Goal: Communication & Community: Answer question/provide support

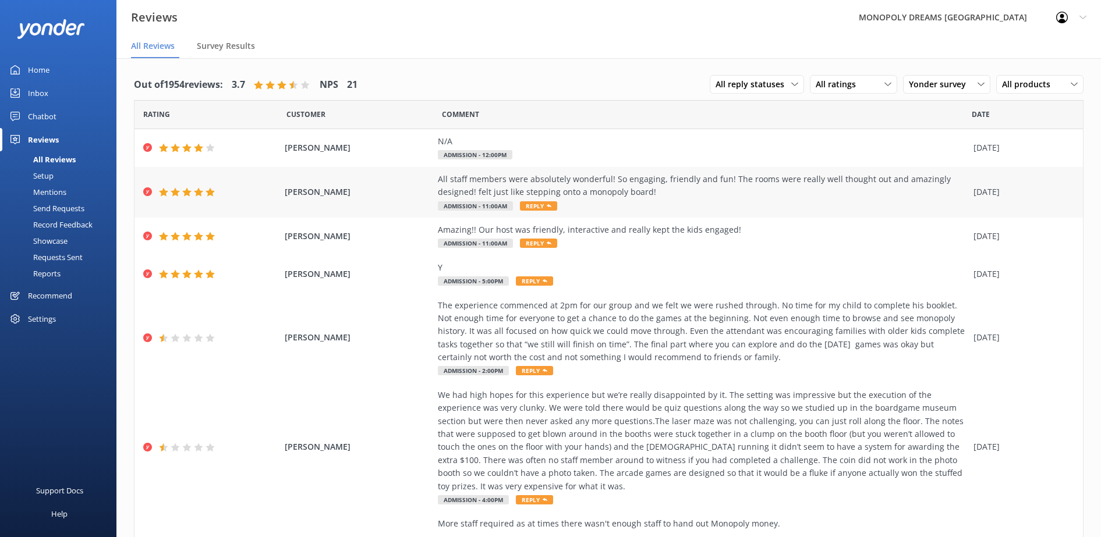
click at [594, 198] on div "All staff members were absolutely wonderful! So engaging, friendly and fun! The…" at bounding box center [703, 186] width 530 height 26
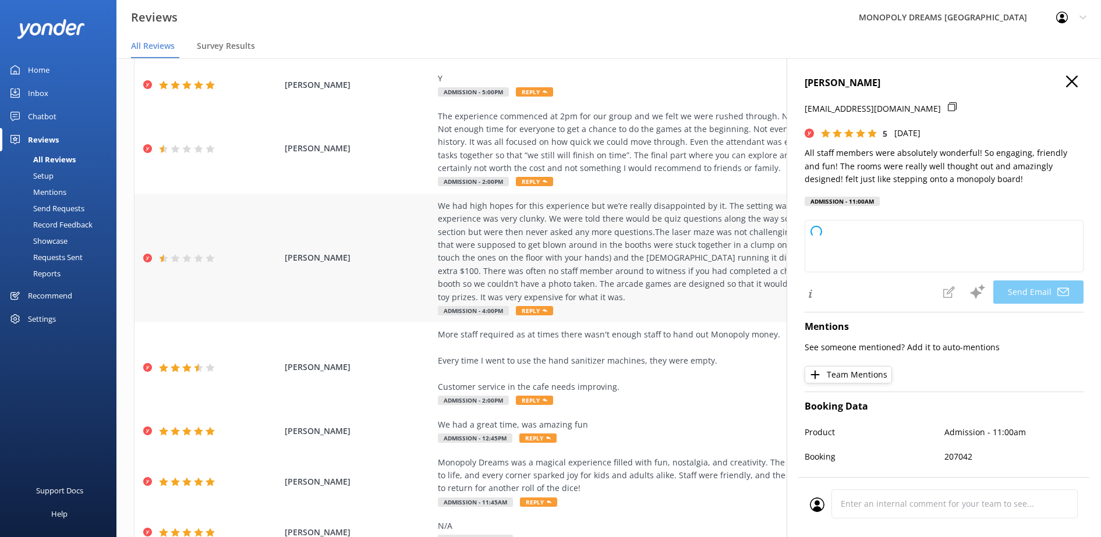
scroll to position [229, 0]
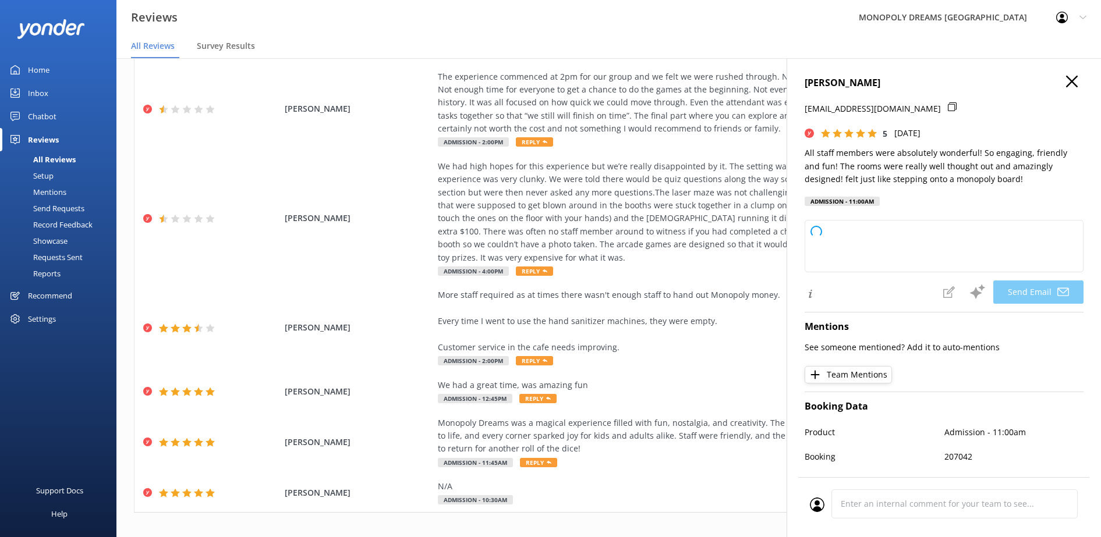
click at [1066, 83] on icon at bounding box center [1072, 82] width 12 height 12
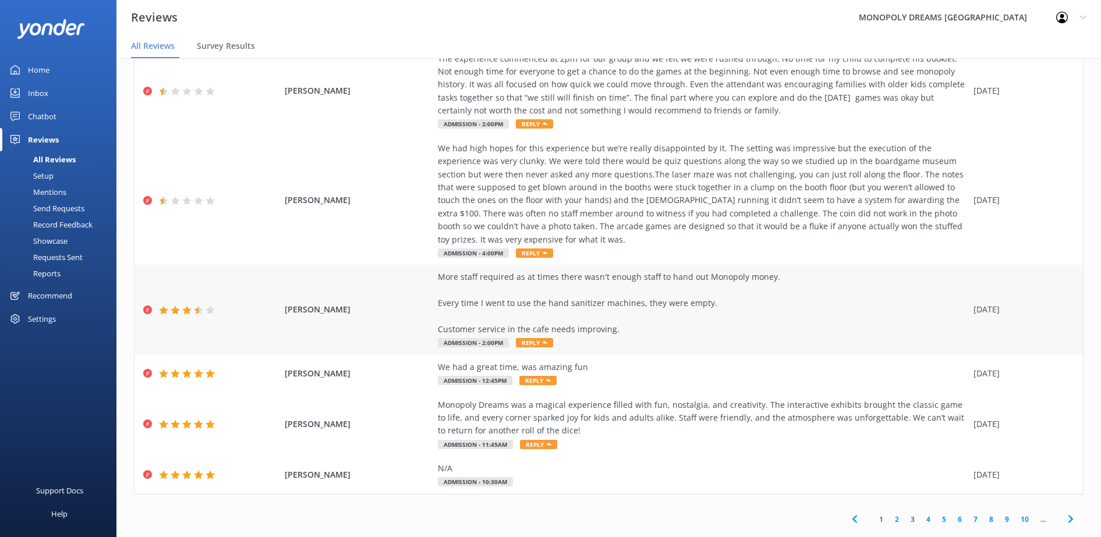
scroll to position [23, 0]
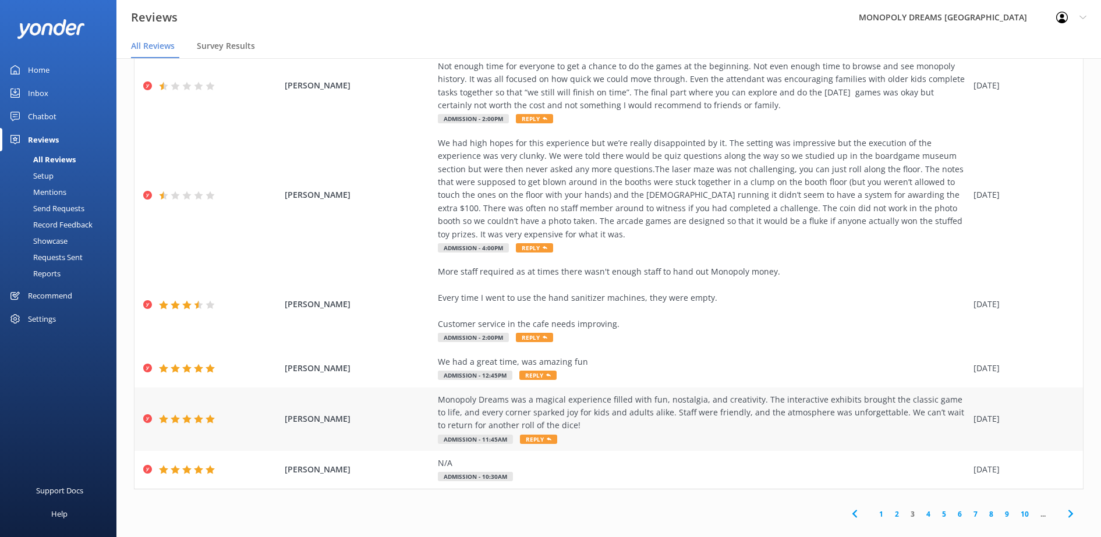
click at [878, 402] on div "Monopoly Dreams was a magical experience filled with fun, nostalgia, and creati…" at bounding box center [703, 413] width 530 height 39
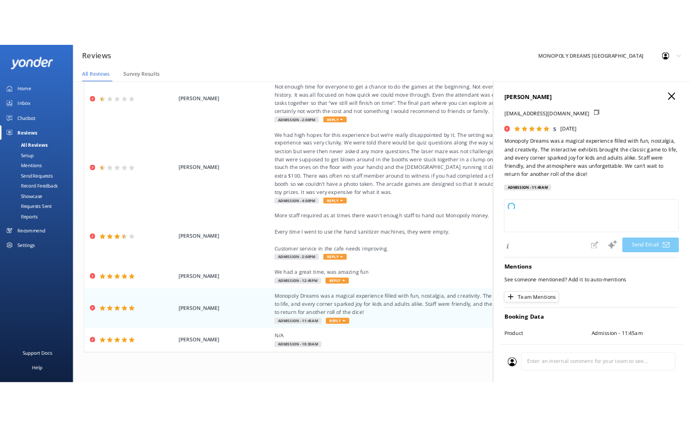
scroll to position [0, 0]
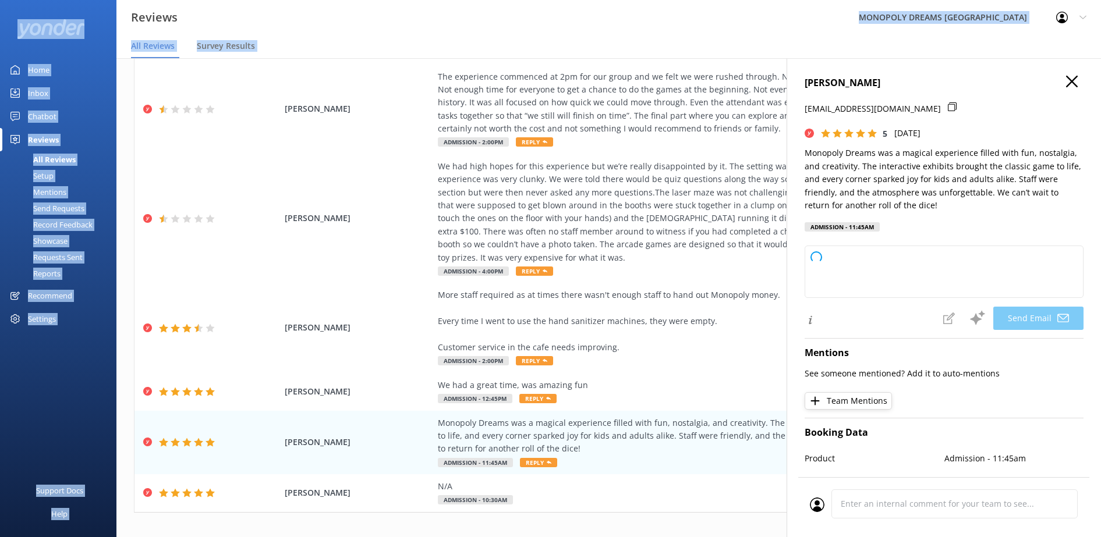
drag, startPoint x: 848, startPoint y: 33, endPoint x: 794, endPoint y: -48, distance: 97.8
click at [794, 0] on html "Reviews MONOPOLY DREAMS [GEOGRAPHIC_DATA] Profile Settings Logout All Reviews S…" at bounding box center [550, 268] width 1101 height 537
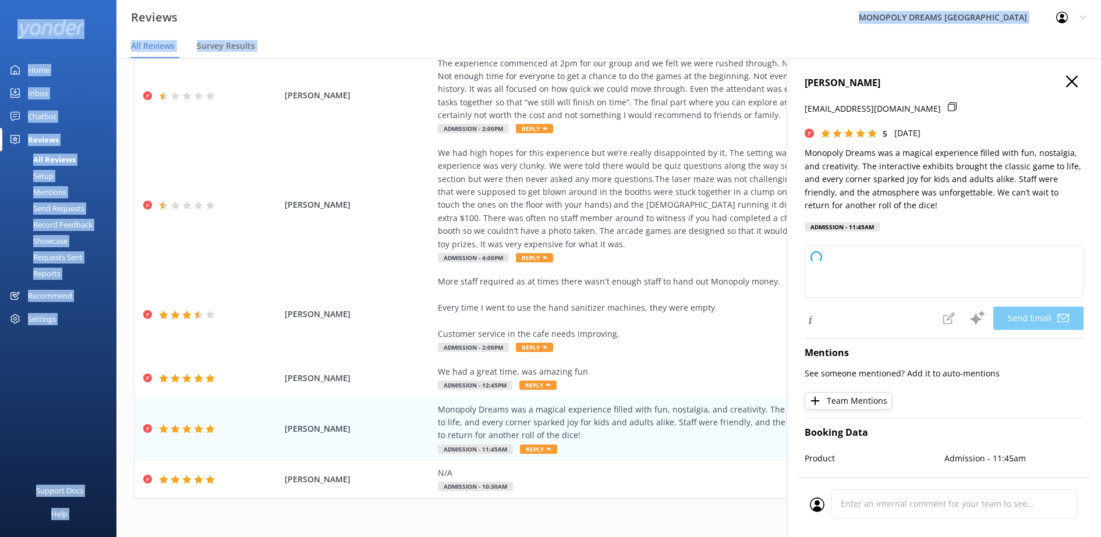
scroll to position [229, 0]
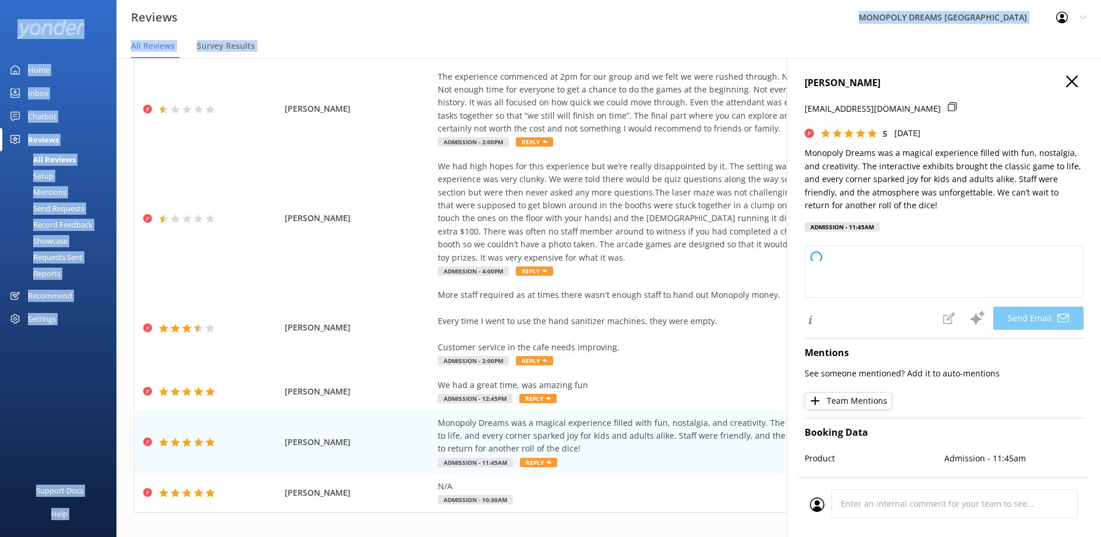
click at [1066, 76] on icon at bounding box center [1072, 82] width 12 height 12
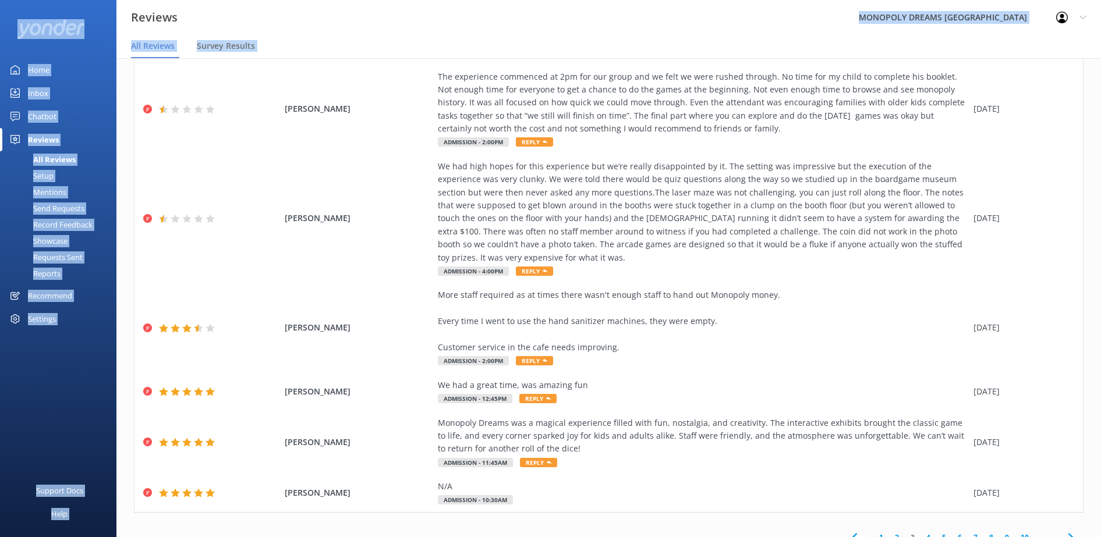
click at [873, 532] on link "1" at bounding box center [881, 537] width 16 height 11
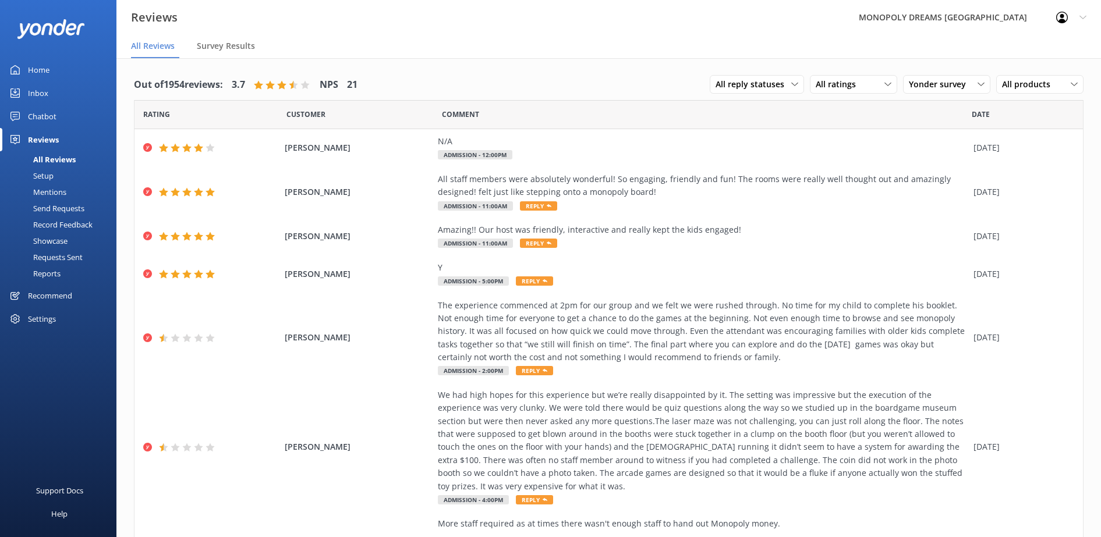
click at [1084, 334] on div "Out of 1954 reviews: 3.7 NPS 21 All reply statuses All reply statuses Needs a r…" at bounding box center [608, 424] width 984 height 733
click at [658, 192] on div "All staff members were absolutely wonderful! So engaging, friendly and fun! The…" at bounding box center [703, 185] width 530 height 26
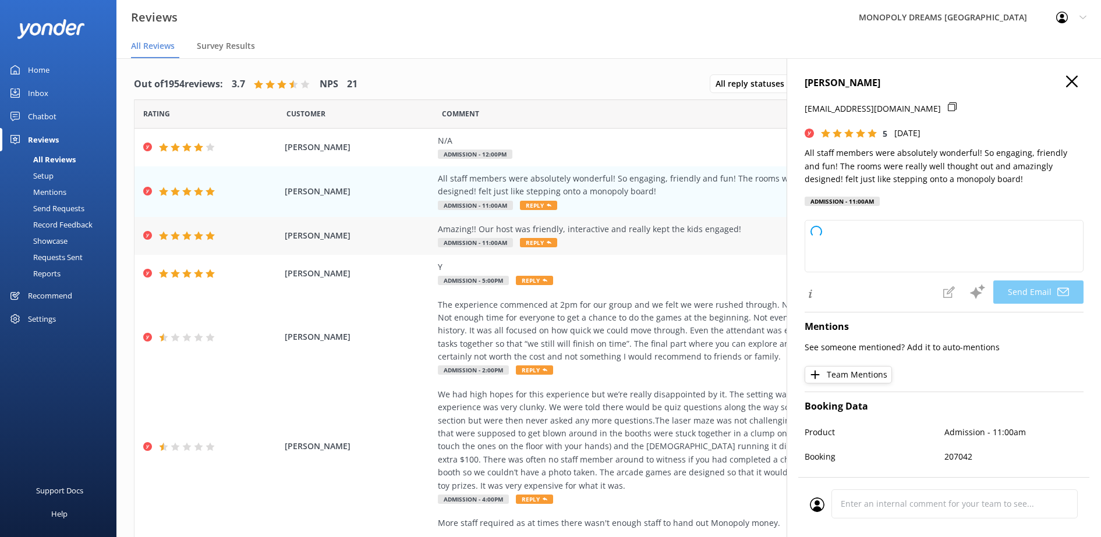
click at [592, 246] on div "Amazing!! Our host was friendly, interactive and really kept the kids engaged! …" at bounding box center [703, 236] width 530 height 26
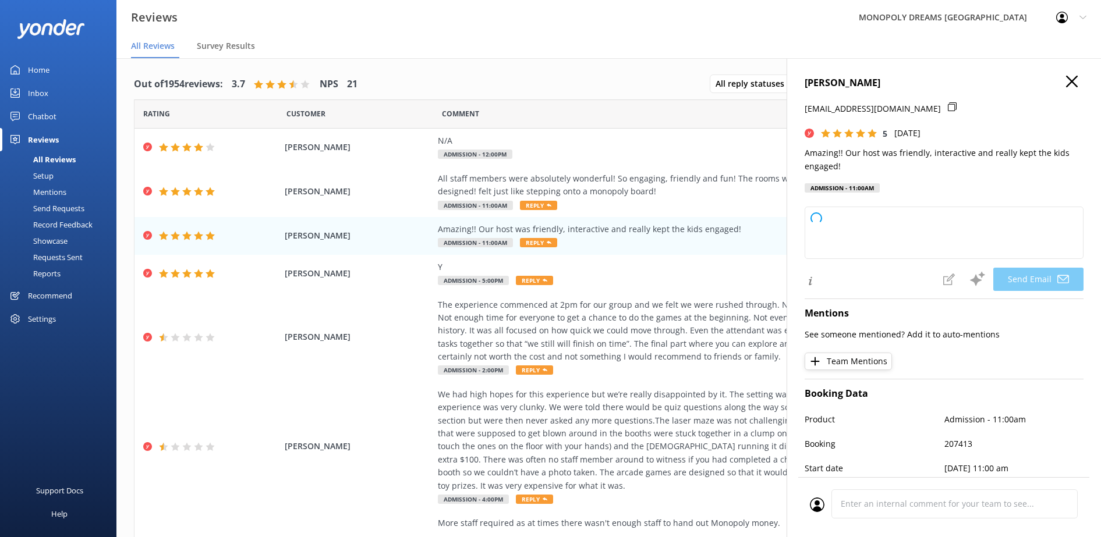
click at [1066, 81] on use at bounding box center [1072, 82] width 12 height 12
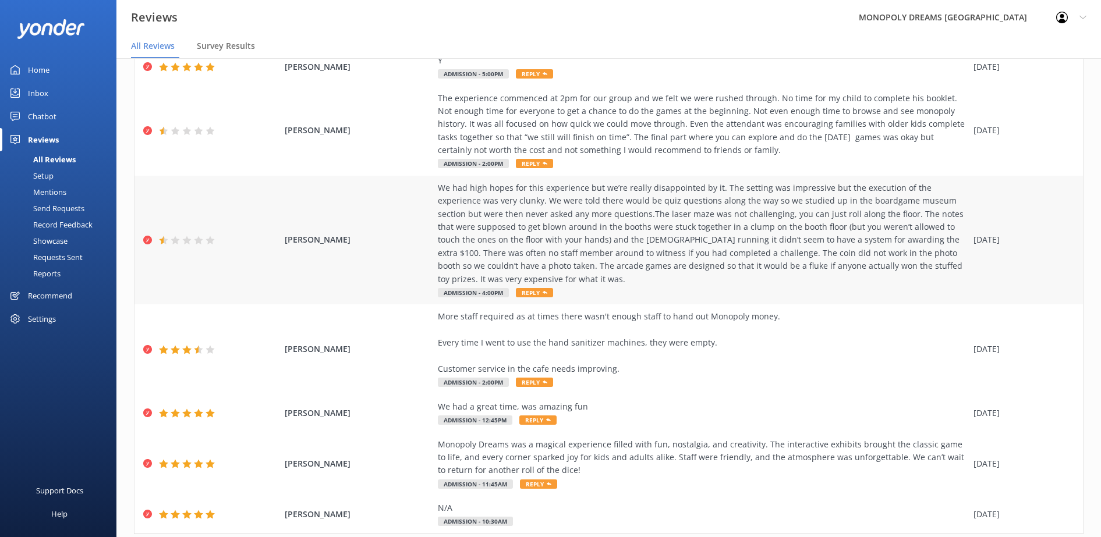
scroll to position [229, 0]
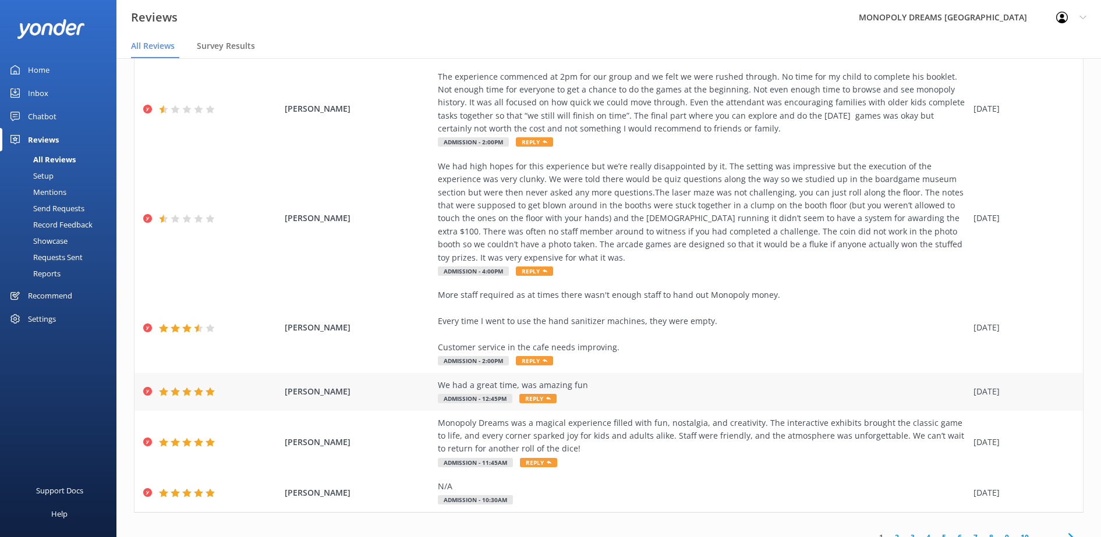
click at [760, 394] on div "[PERSON_NAME] We had a great time, was amazing fun Admission - 12:45pm Reply [D…" at bounding box center [608, 392] width 948 height 38
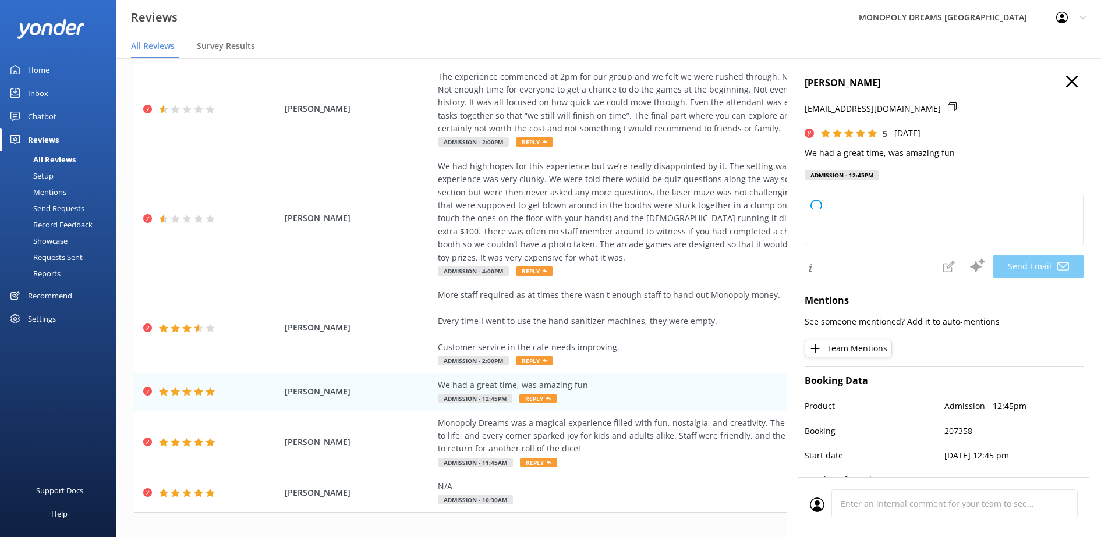
click at [800, 40] on nav "All Reviews Survey Results" at bounding box center [608, 46] width 984 height 23
click at [1066, 77] on icon at bounding box center [1072, 82] width 12 height 12
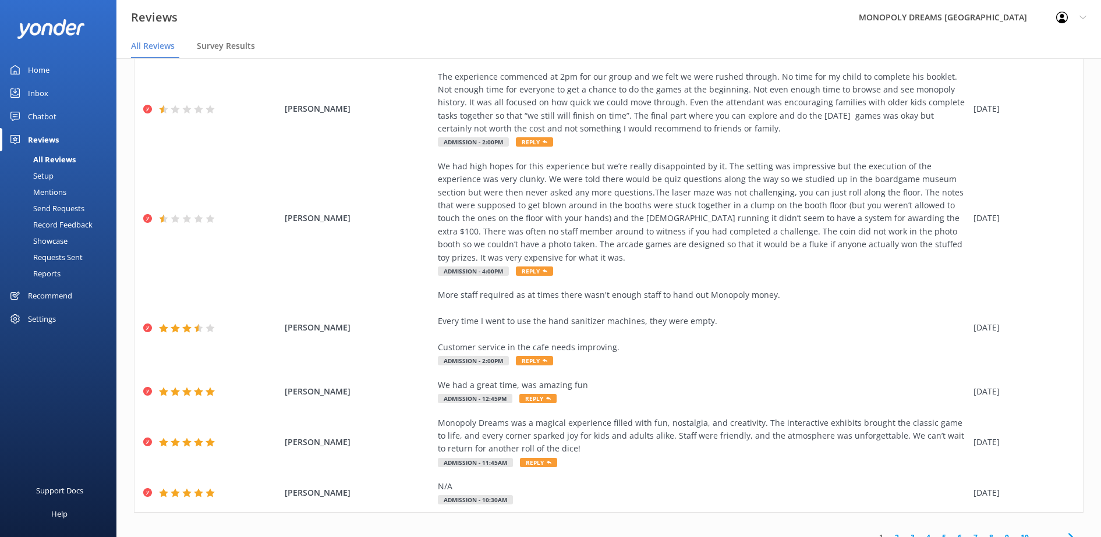
click at [889, 532] on link "2" at bounding box center [897, 537] width 16 height 11
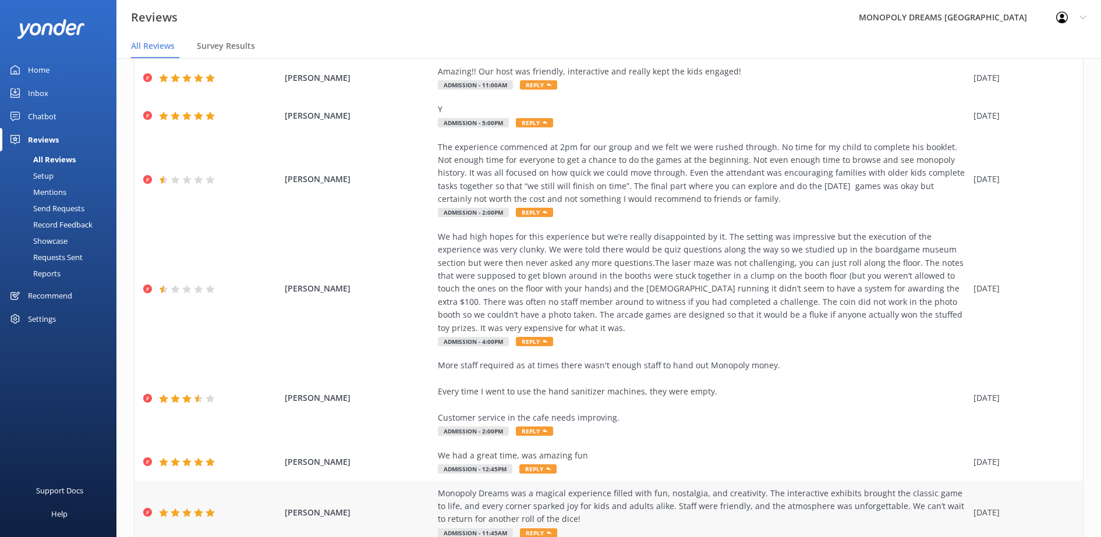
scroll to position [229, 0]
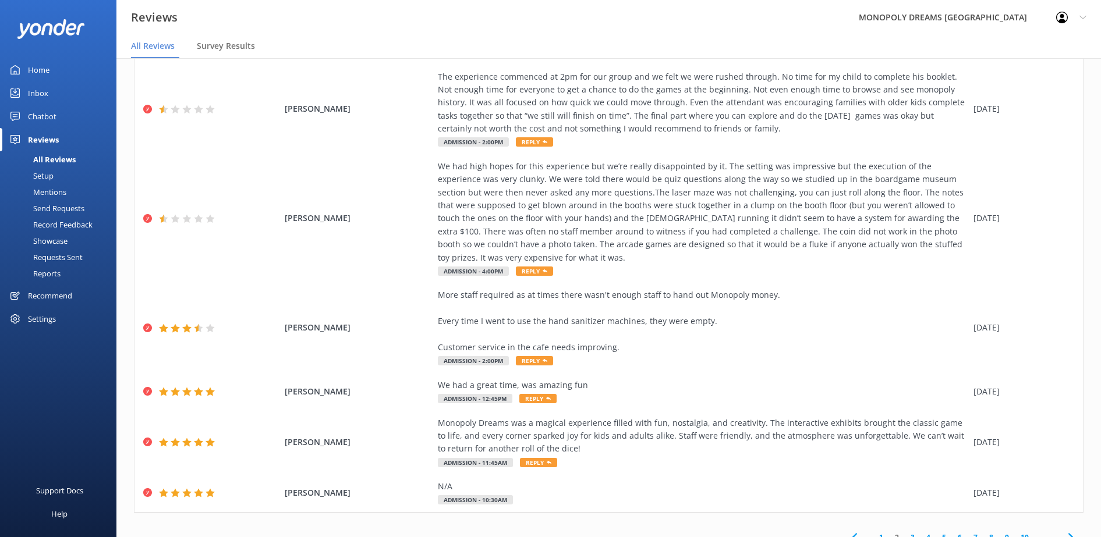
click at [873, 532] on link "1" at bounding box center [881, 537] width 16 height 11
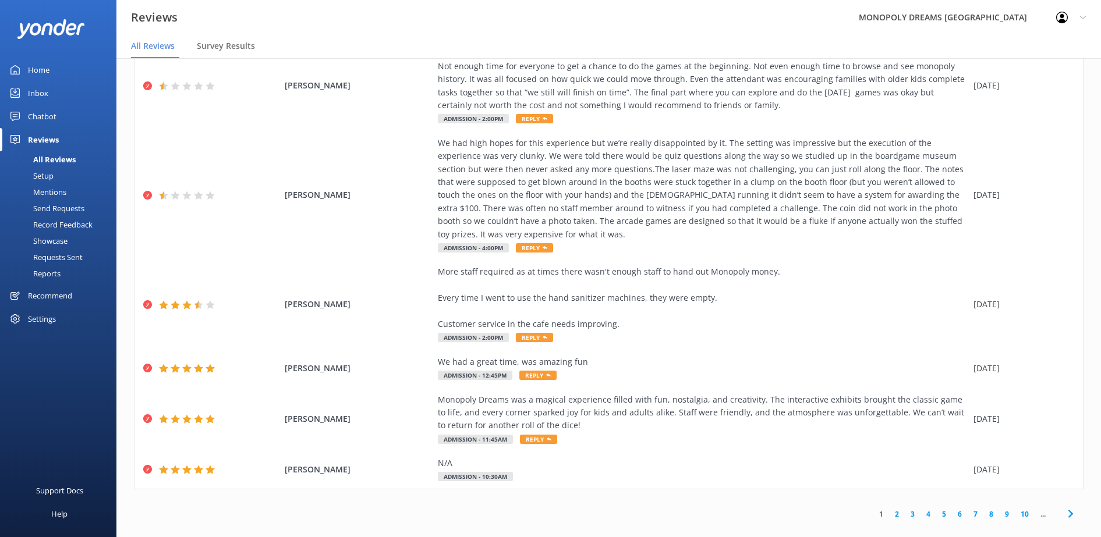
click at [905, 509] on link "3" at bounding box center [913, 514] width 16 height 11
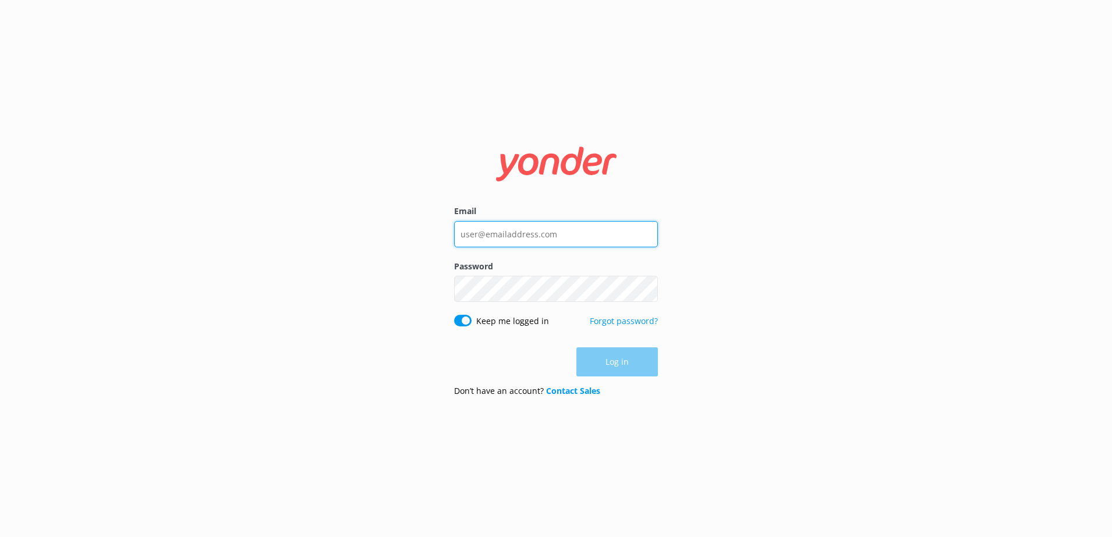
type input "adriana.tomaras@monopolydreams.com.au"
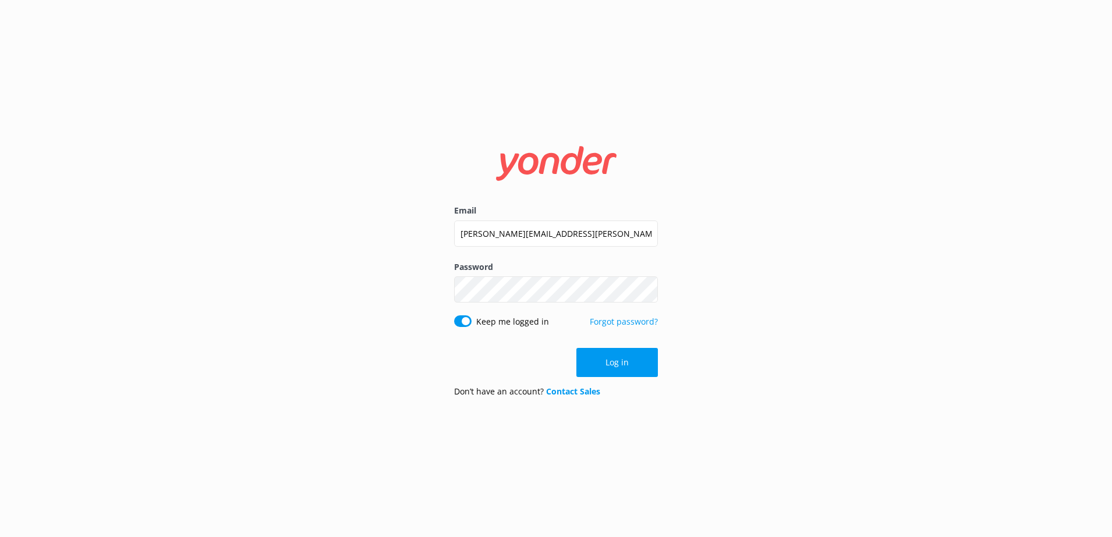
click at [604, 364] on div "Log in" at bounding box center [556, 362] width 204 height 29
click at [604, 364] on button "Log in" at bounding box center [616, 362] width 81 height 29
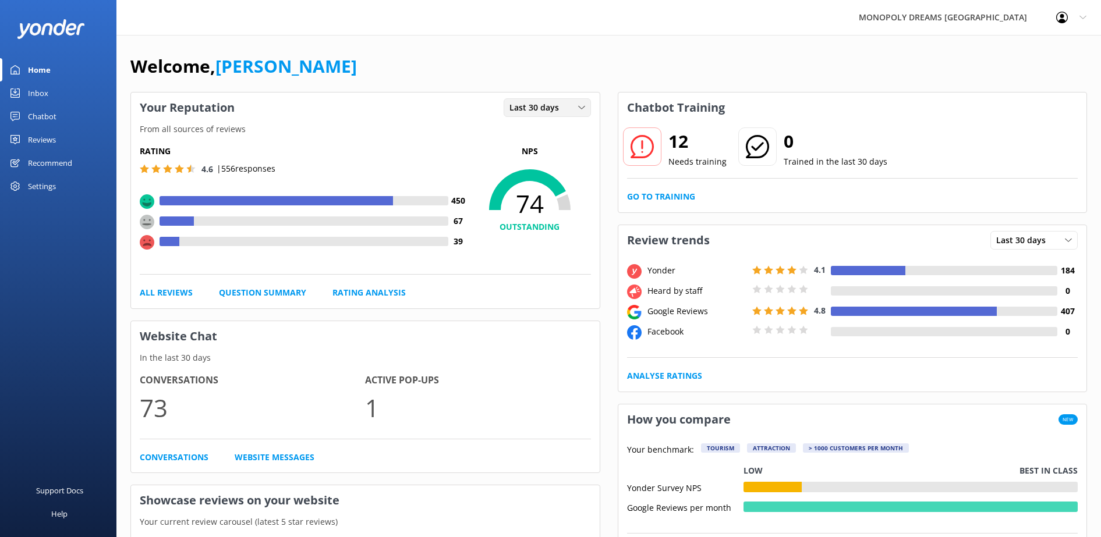
click at [517, 107] on span "Last 30 days" at bounding box center [537, 107] width 56 height 13
click at [831, 118] on div "Chatbot Training" at bounding box center [852, 108] width 469 height 30
click at [578, 107] on icon at bounding box center [581, 107] width 7 height 7
click at [572, 128] on link "Last 7 days" at bounding box center [556, 131] width 104 height 23
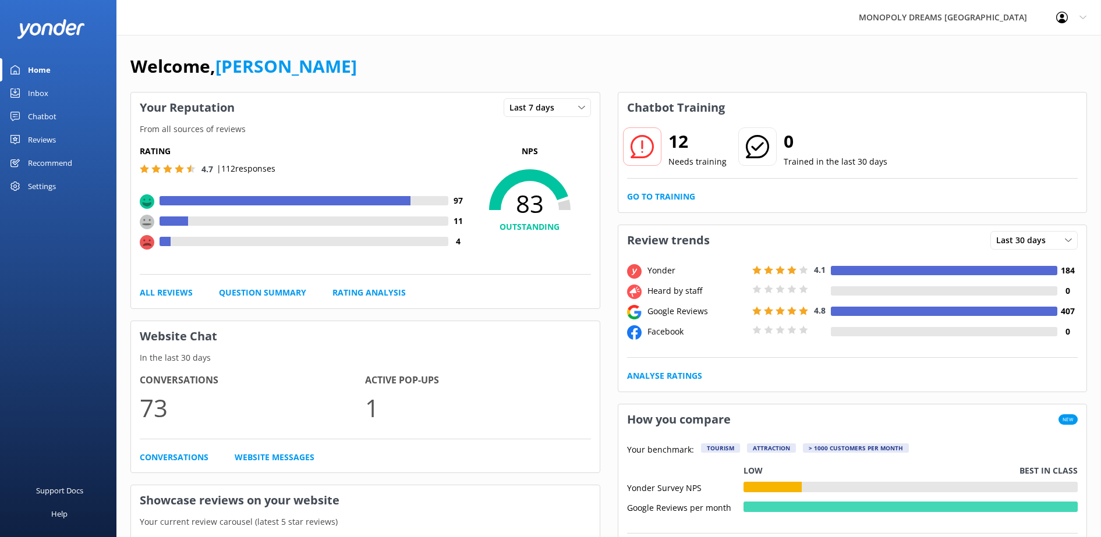
click at [56, 134] on div "Reviews" at bounding box center [42, 139] width 28 height 23
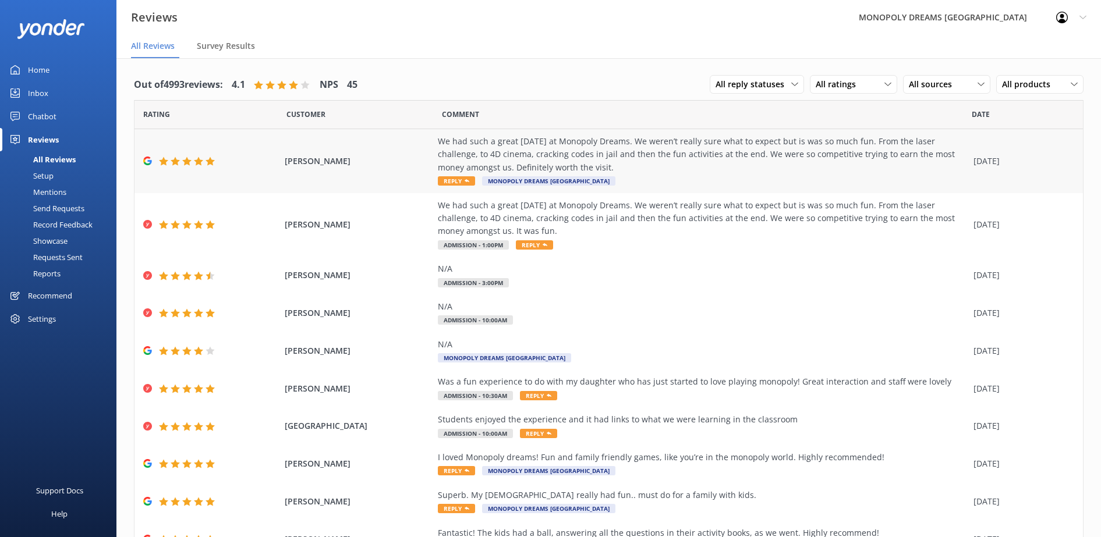
click at [743, 171] on div "We had such a great family day at Monopoly Dreams. We weren’t really sure what …" at bounding box center [703, 154] width 530 height 39
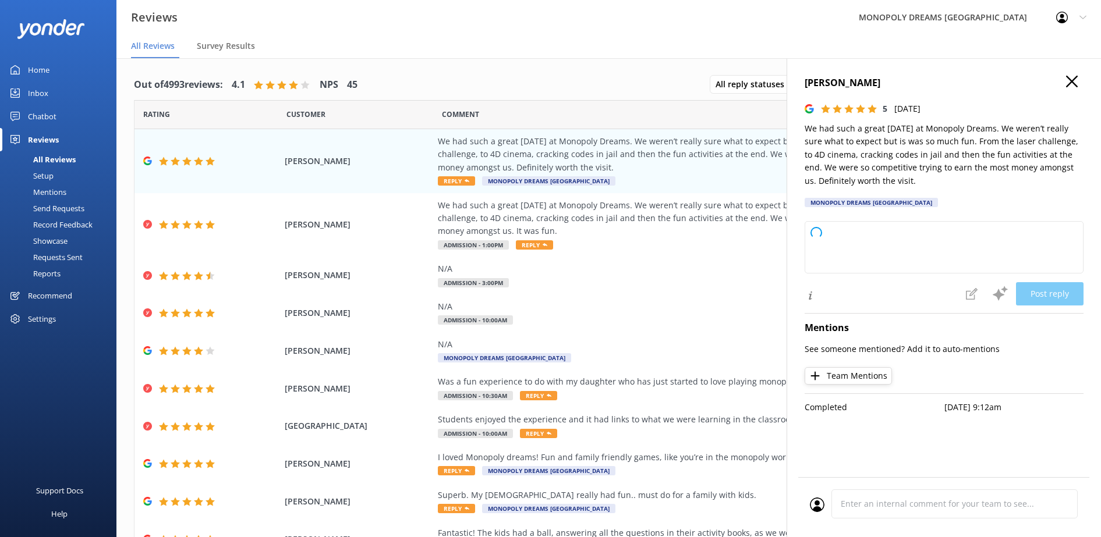
type textarea "Thank you so much for your wonderful review! We're thrilled to hear that your f…"
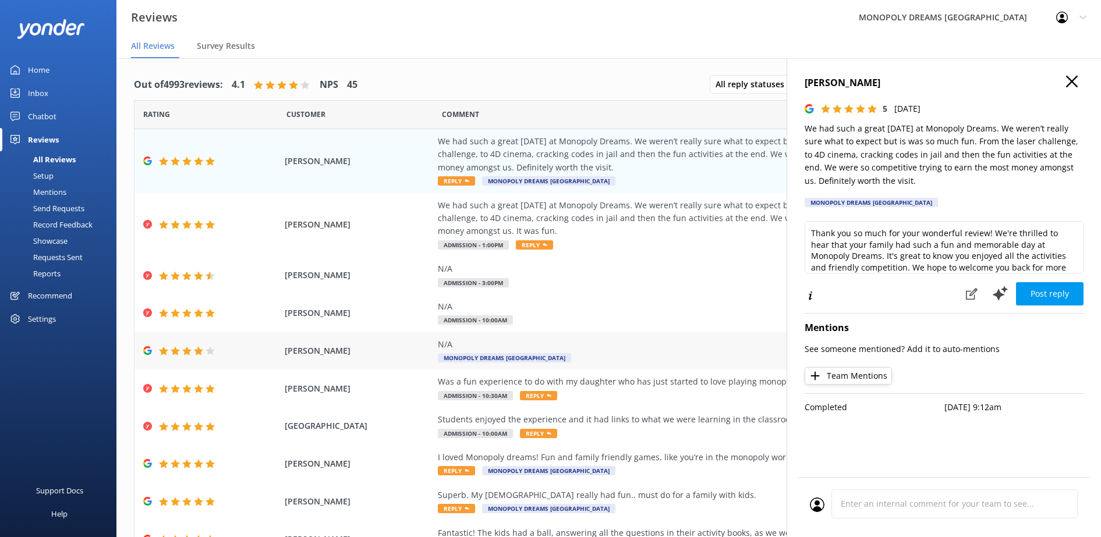
scroll to position [59, 0]
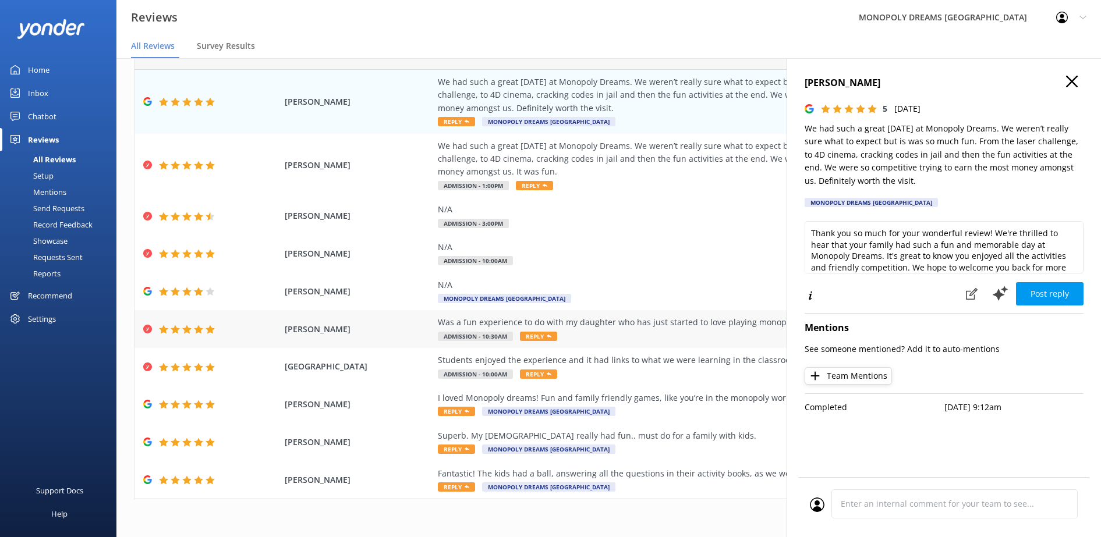
click at [633, 327] on div "Was a fun experience to do with my daughter who has just started to love playin…" at bounding box center [703, 322] width 530 height 13
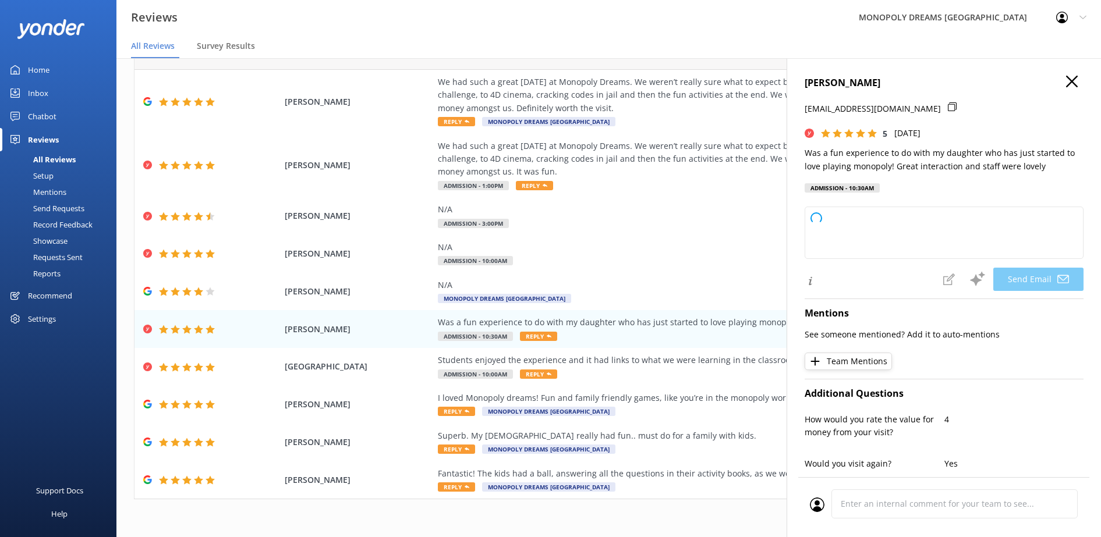
type textarea "Thank you so much, Tayla! We're thrilled you and your daughter had a great time…"
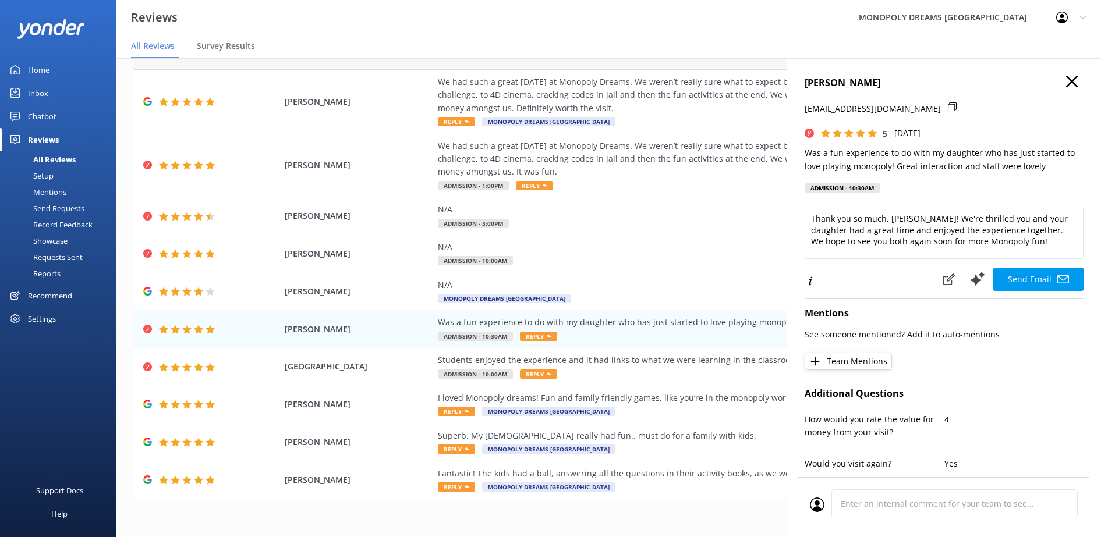
click at [848, 31] on div "Reviews MONOPOLY DREAMS Melbourne Profile Settings Logout" at bounding box center [550, 17] width 1101 height 35
